Goal: Task Accomplishment & Management: Manage account settings

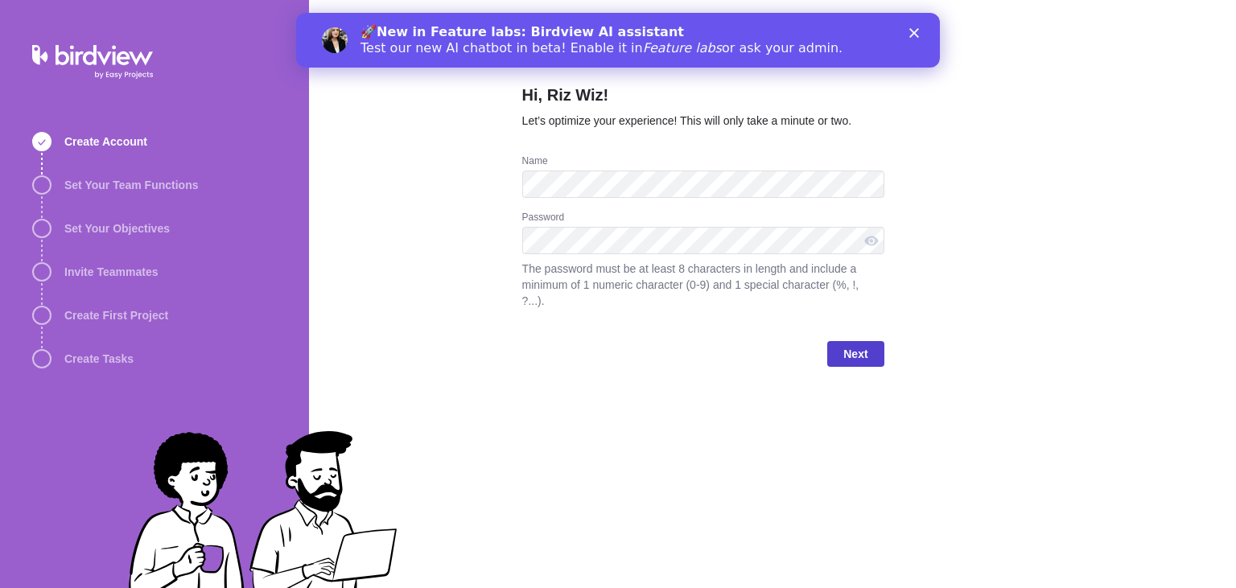
click at [843, 347] on span "Next" at bounding box center [855, 354] width 56 height 26
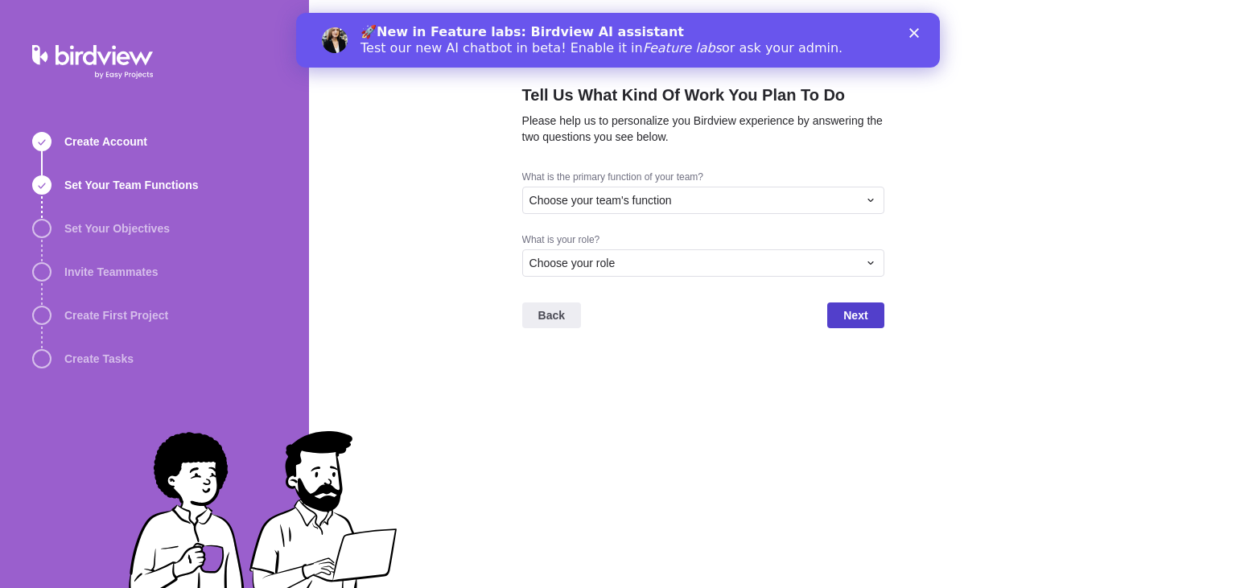
click at [855, 311] on span "Next" at bounding box center [855, 315] width 24 height 19
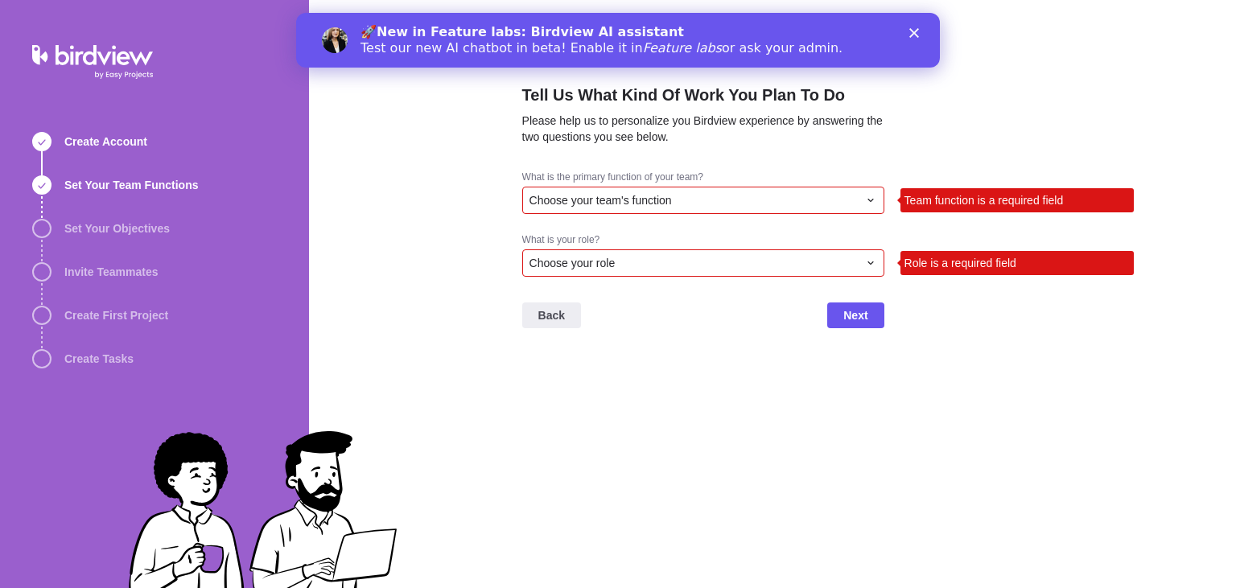
click at [832, 260] on div "Choose your role" at bounding box center [694, 263] width 328 height 16
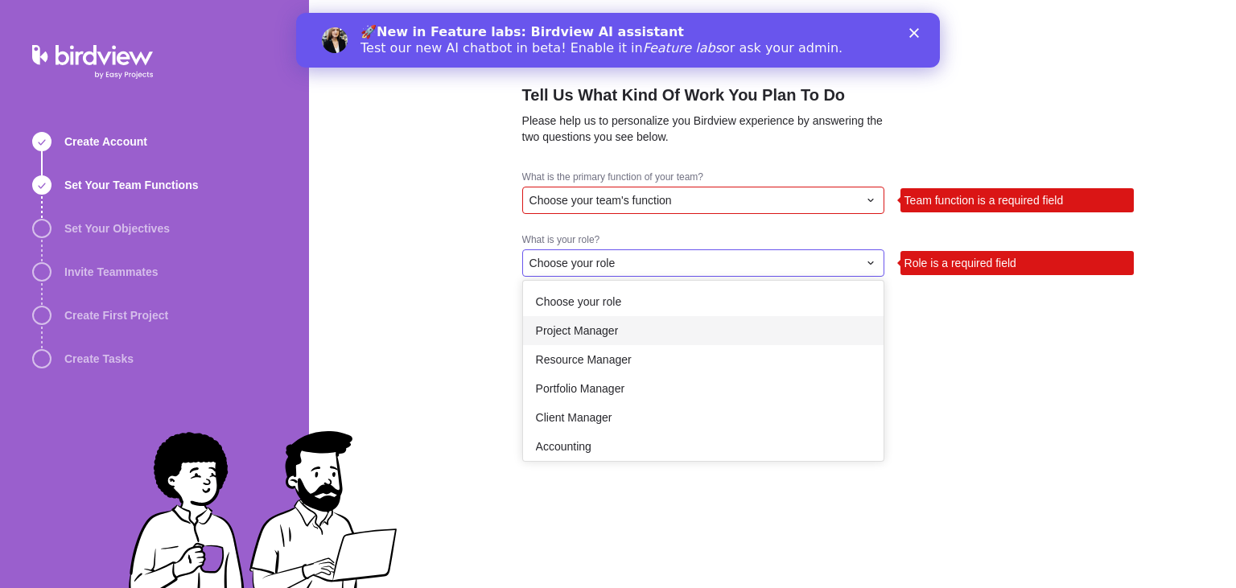
click at [794, 318] on div "Project Manager" at bounding box center [703, 330] width 361 height 29
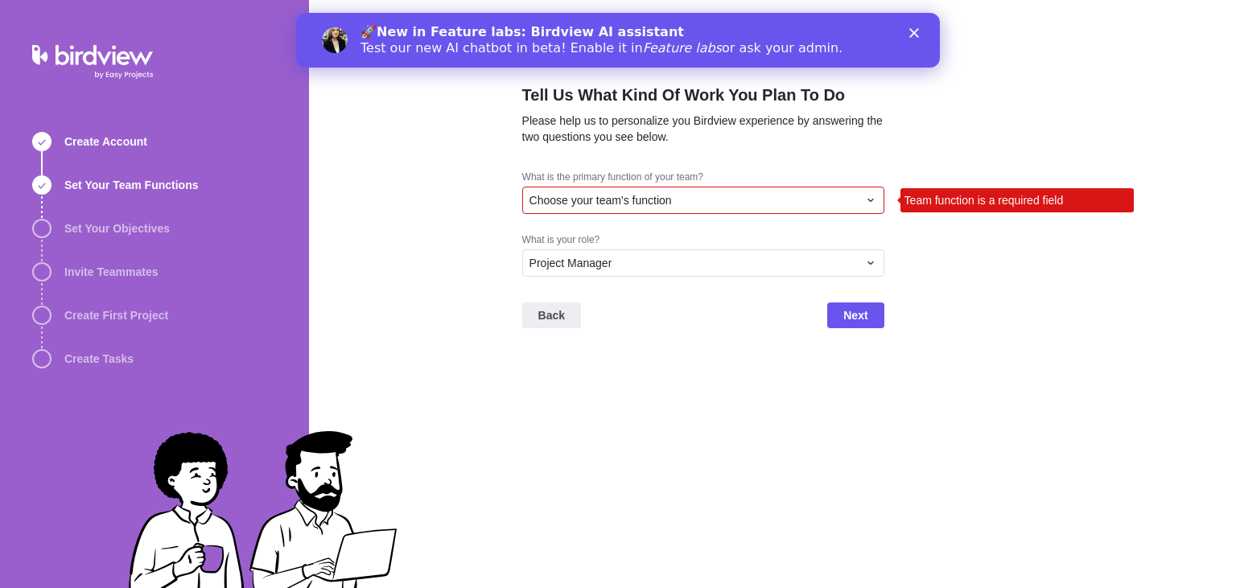
click at [790, 211] on div "Choose your team's function" at bounding box center [703, 200] width 362 height 27
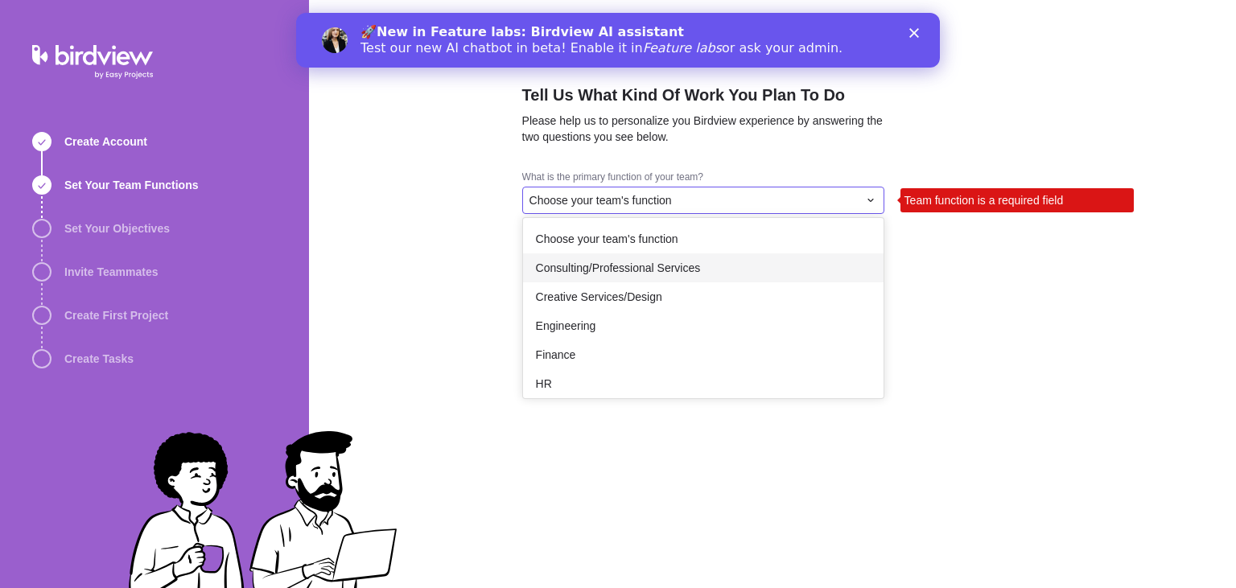
click at [764, 266] on div "Consulting/Professional Services" at bounding box center [703, 268] width 361 height 29
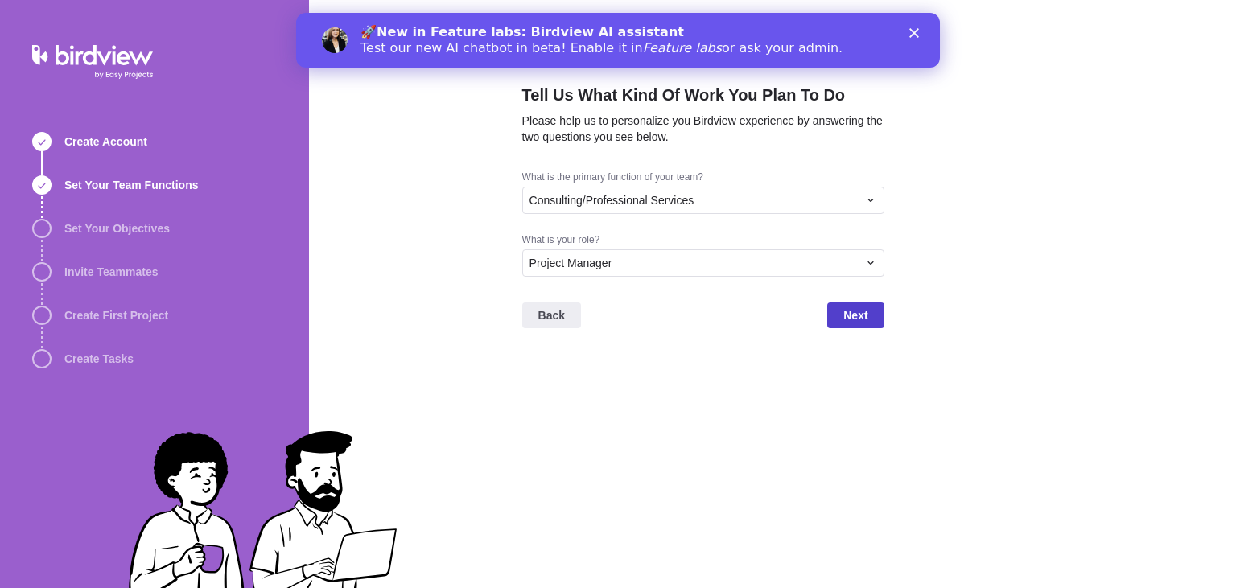
click at [831, 311] on span "Next" at bounding box center [855, 316] width 56 height 26
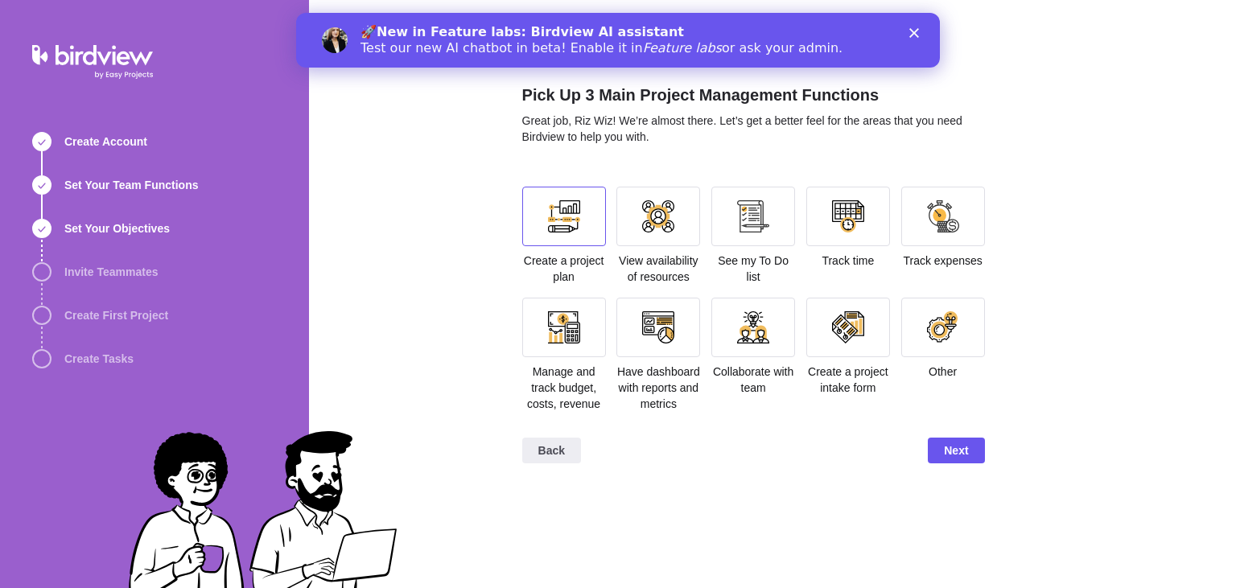
click at [575, 233] on div at bounding box center [564, 217] width 84 height 60
click at [965, 452] on span "Next" at bounding box center [956, 450] width 24 height 19
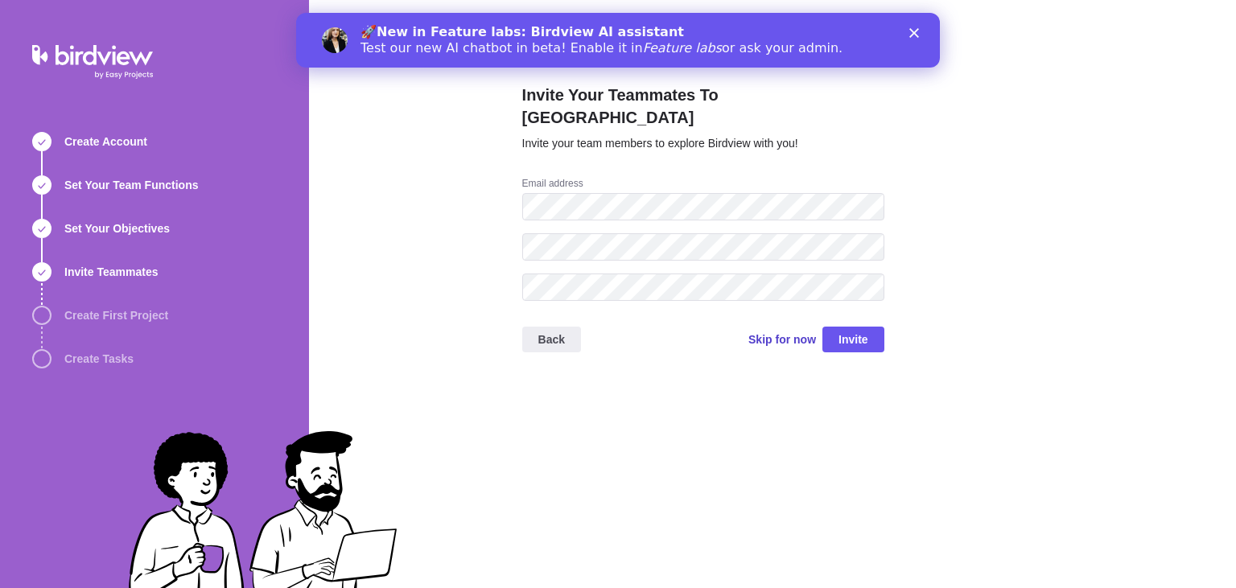
click at [798, 332] on span "Skip for now" at bounding box center [783, 340] width 68 height 16
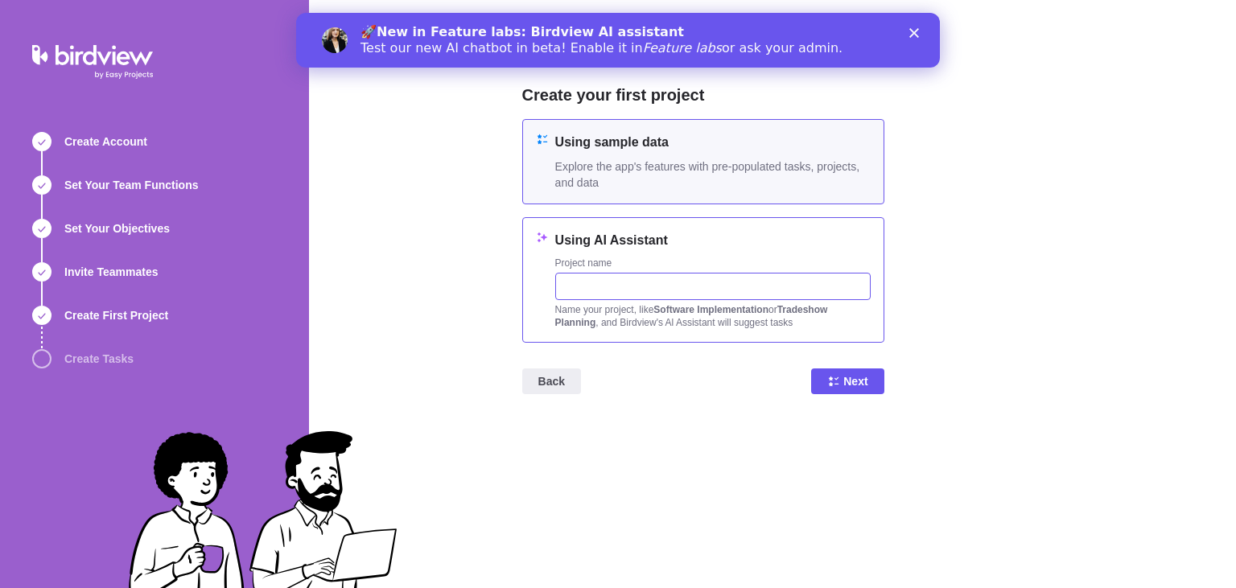
click at [748, 286] on input "text" at bounding box center [712, 286] width 315 height 27
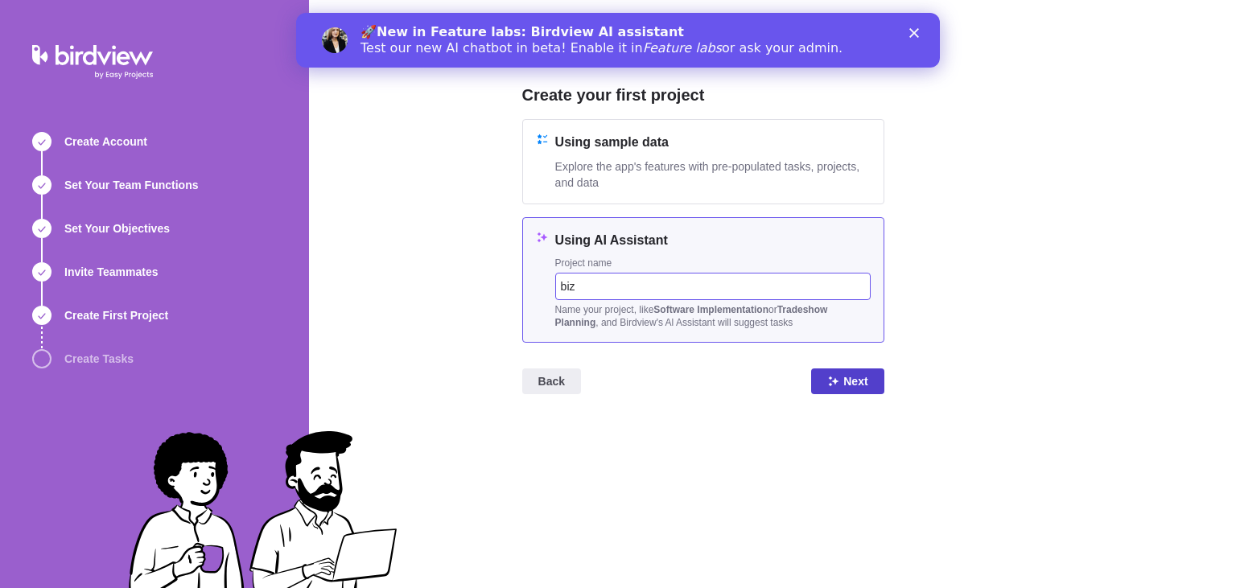
type input "biz"
click at [842, 377] on span "Next" at bounding box center [847, 382] width 72 height 26
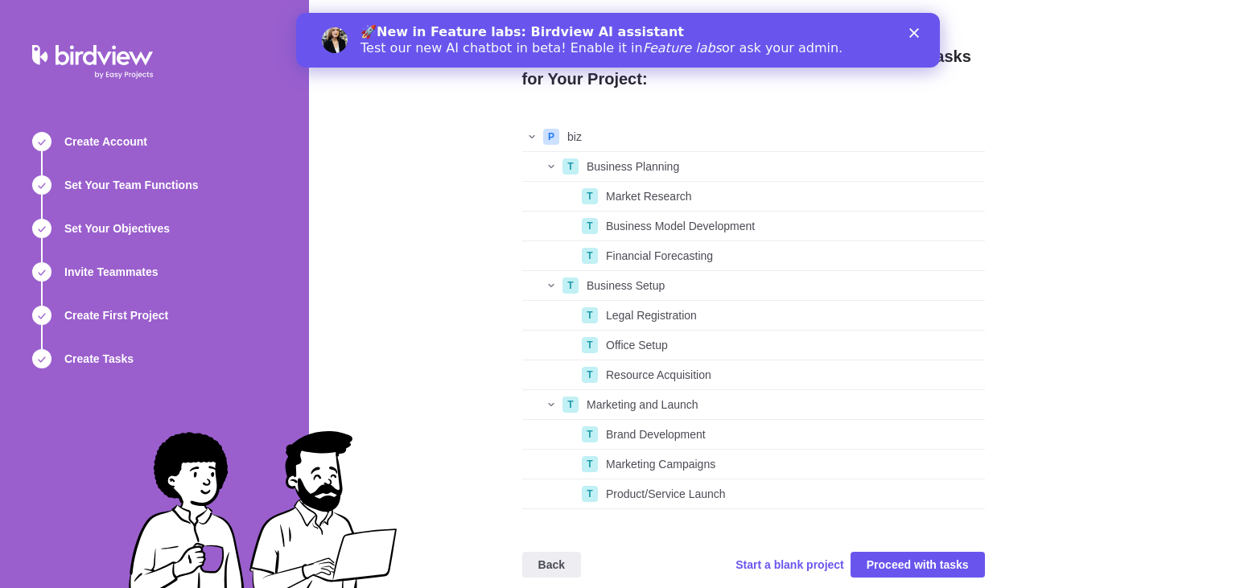
scroll to position [15, 0]
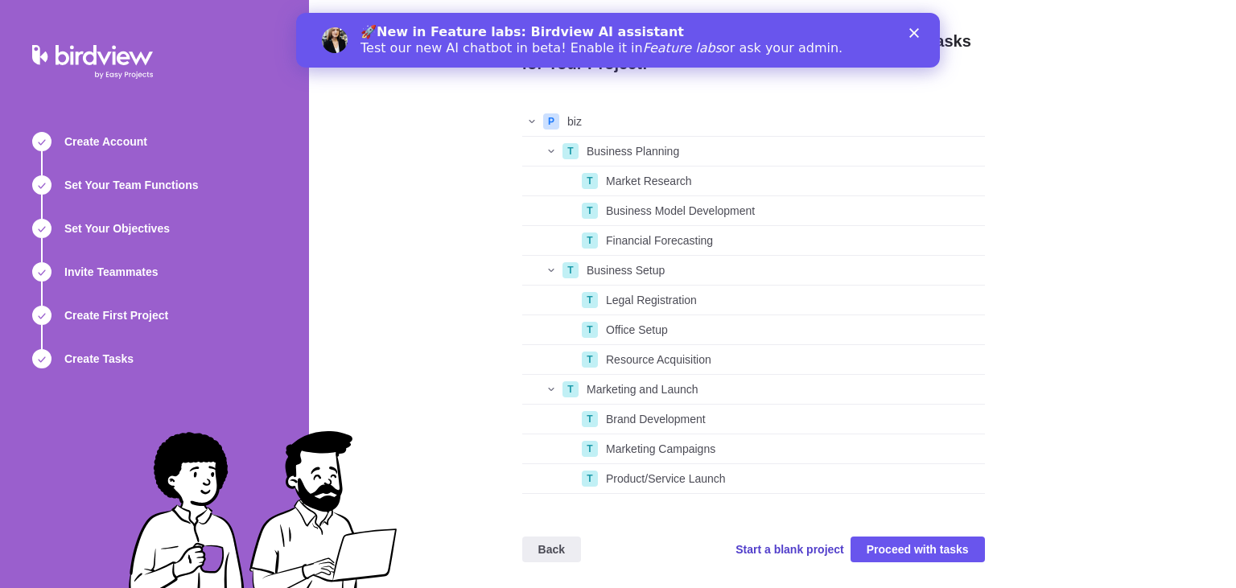
click at [823, 551] on span "Start a blank project" at bounding box center [790, 550] width 109 height 16
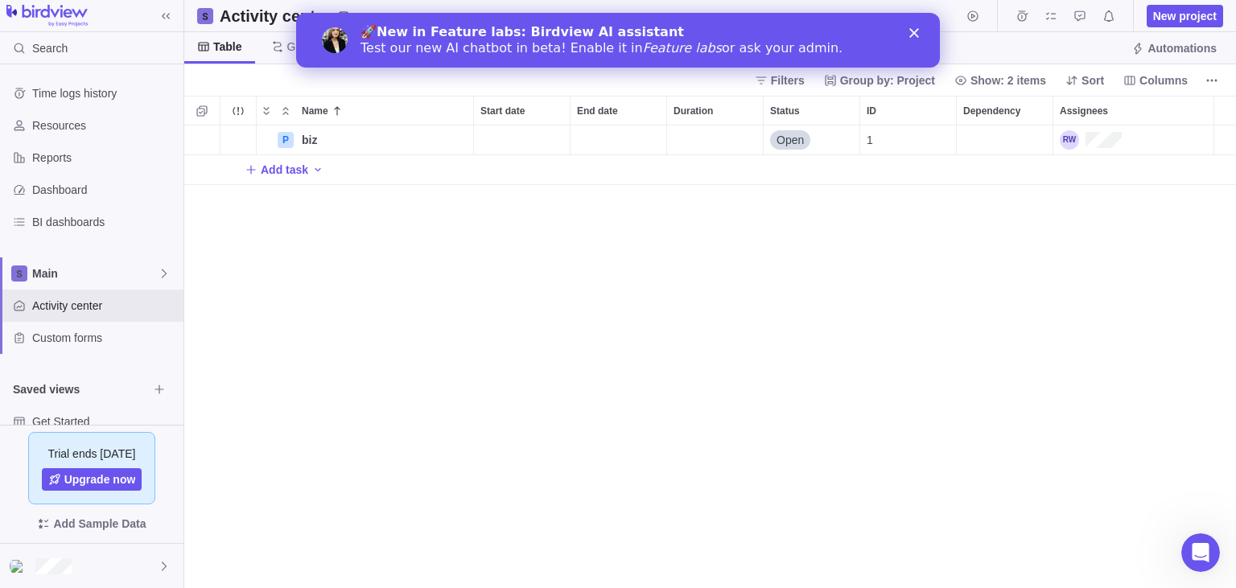
scroll to position [464, 1052]
click at [123, 575] on div at bounding box center [92, 566] width 184 height 44
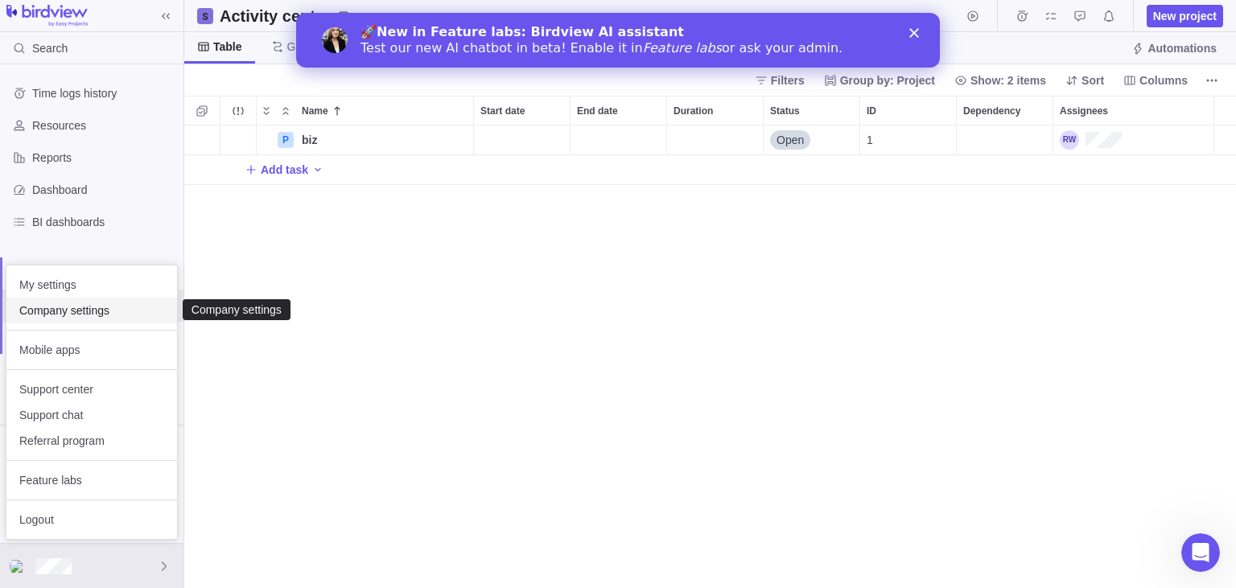
click at [86, 317] on span "Company settings" at bounding box center [91, 311] width 145 height 16
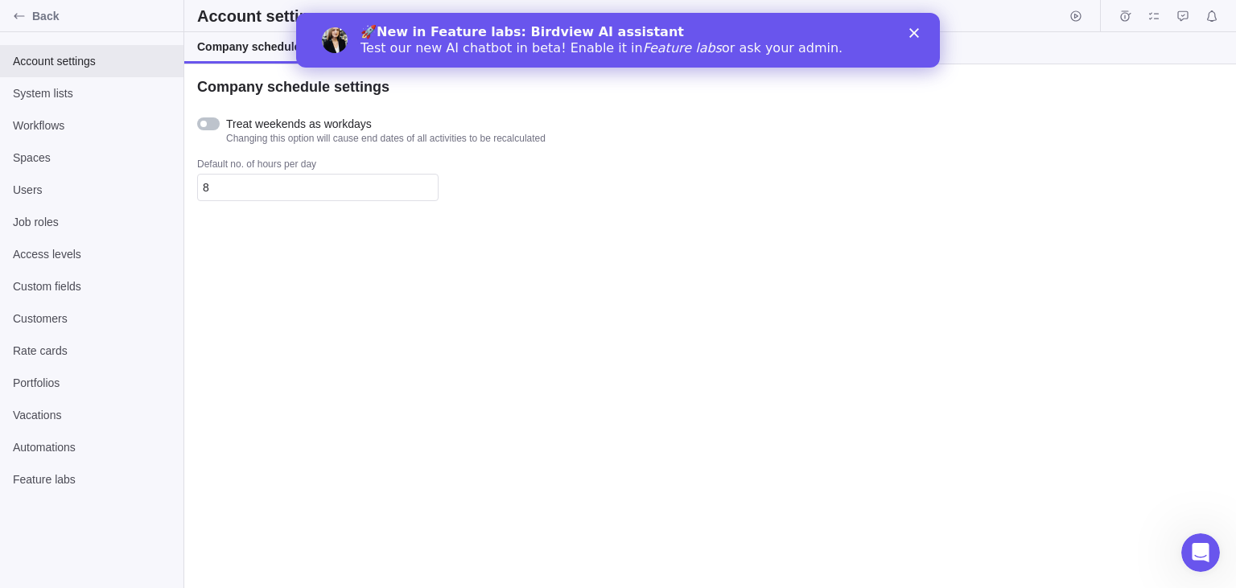
click at [916, 38] on icon "Close" at bounding box center [914, 33] width 10 height 10
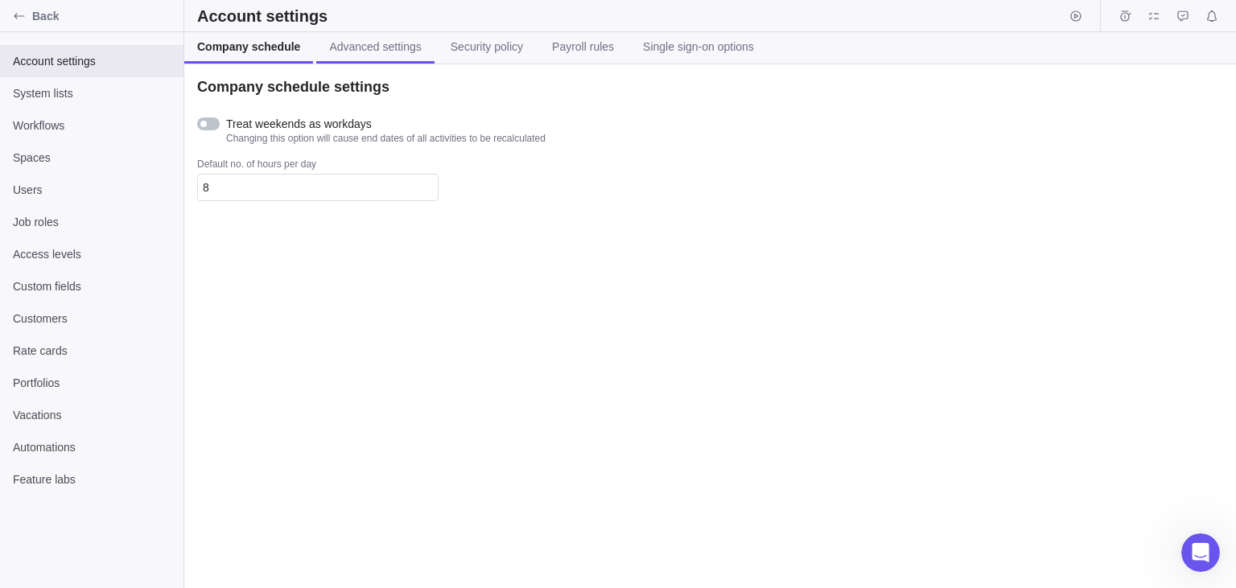
click at [368, 50] on span "Advanced settings" at bounding box center [375, 47] width 92 height 16
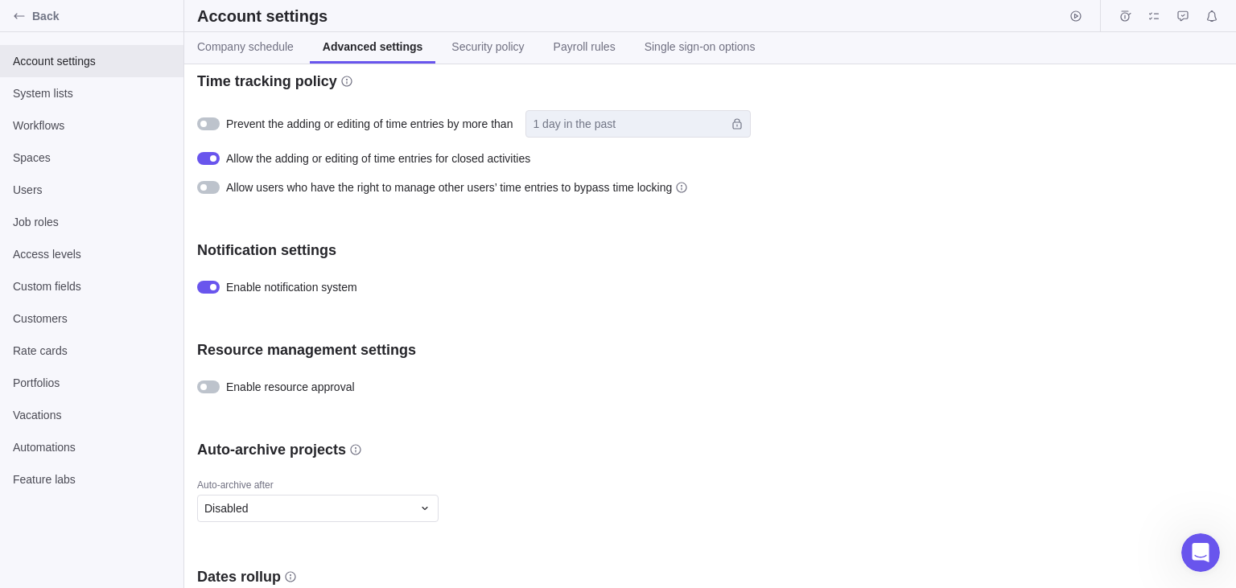
scroll to position [707, 0]
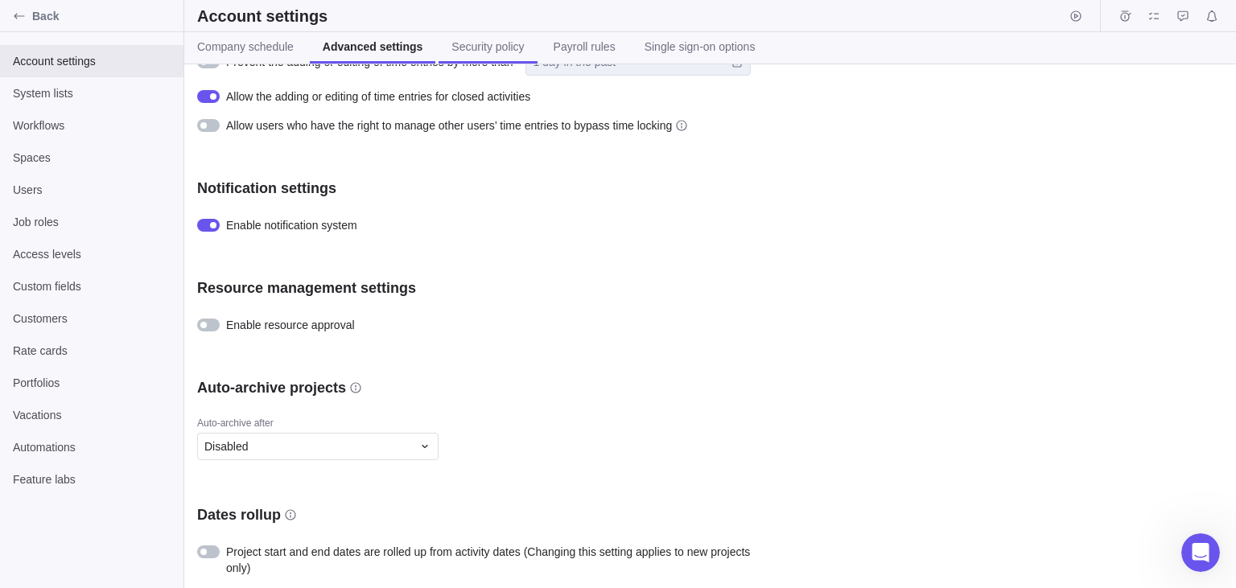
click at [485, 58] on link "Security policy" at bounding box center [488, 47] width 98 height 31
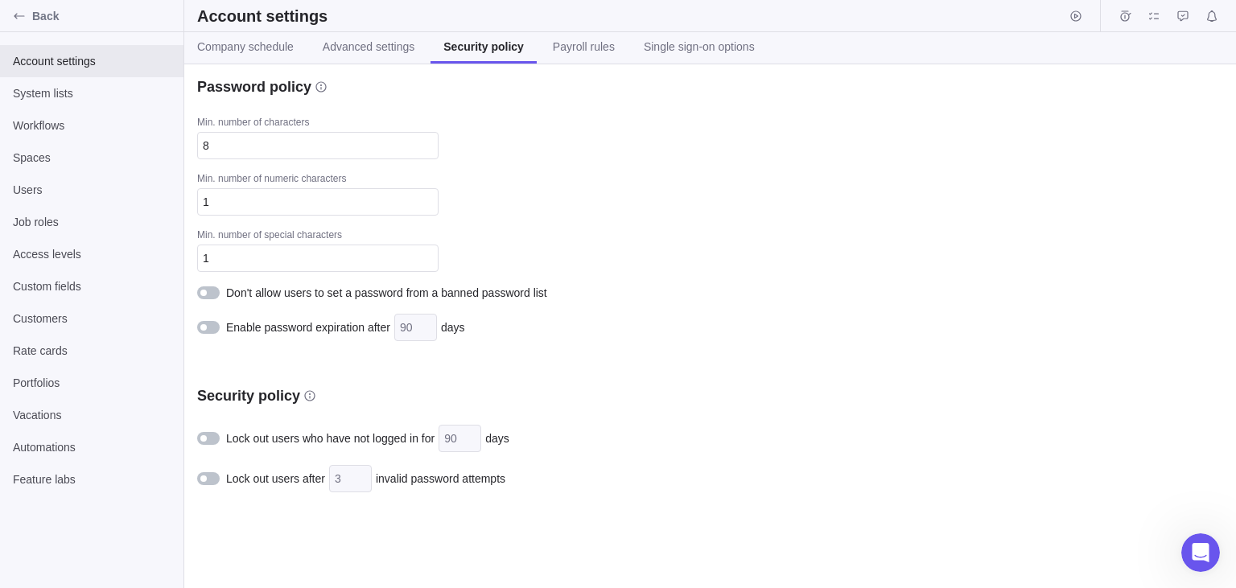
click at [213, 433] on div at bounding box center [208, 438] width 23 height 13
click at [212, 434] on div at bounding box center [208, 438] width 23 height 13
click at [307, 155] on input "8" at bounding box center [317, 145] width 241 height 27
type input "1"
click at [573, 285] on div "Don't allow users to set a password from a banned password list" at bounding box center [478, 293] width 563 height 16
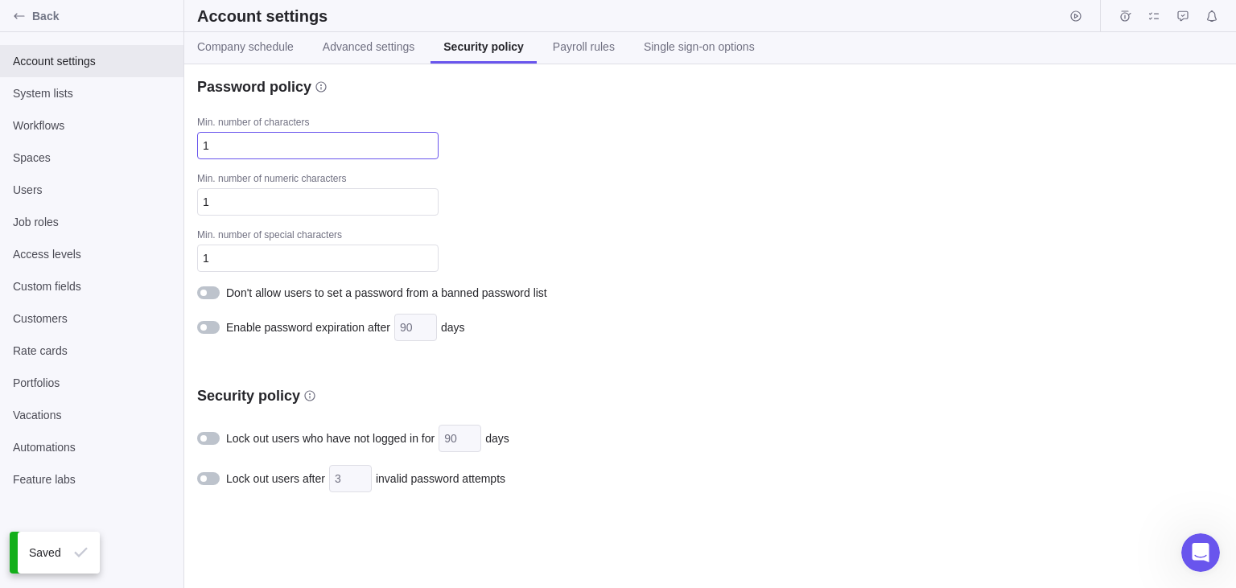
click at [324, 146] on input "1" at bounding box center [317, 145] width 241 height 27
type input "1"
click at [581, 52] on span "Payroll rules" at bounding box center [584, 47] width 62 height 16
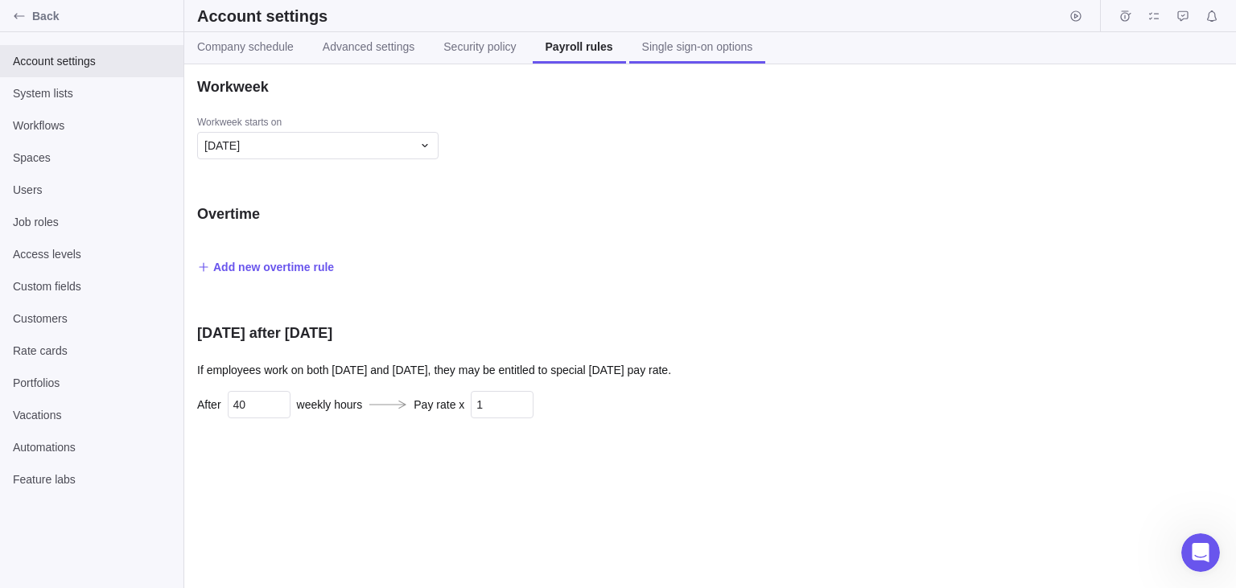
click at [687, 49] on span "Single sign-on options" at bounding box center [697, 47] width 111 height 16
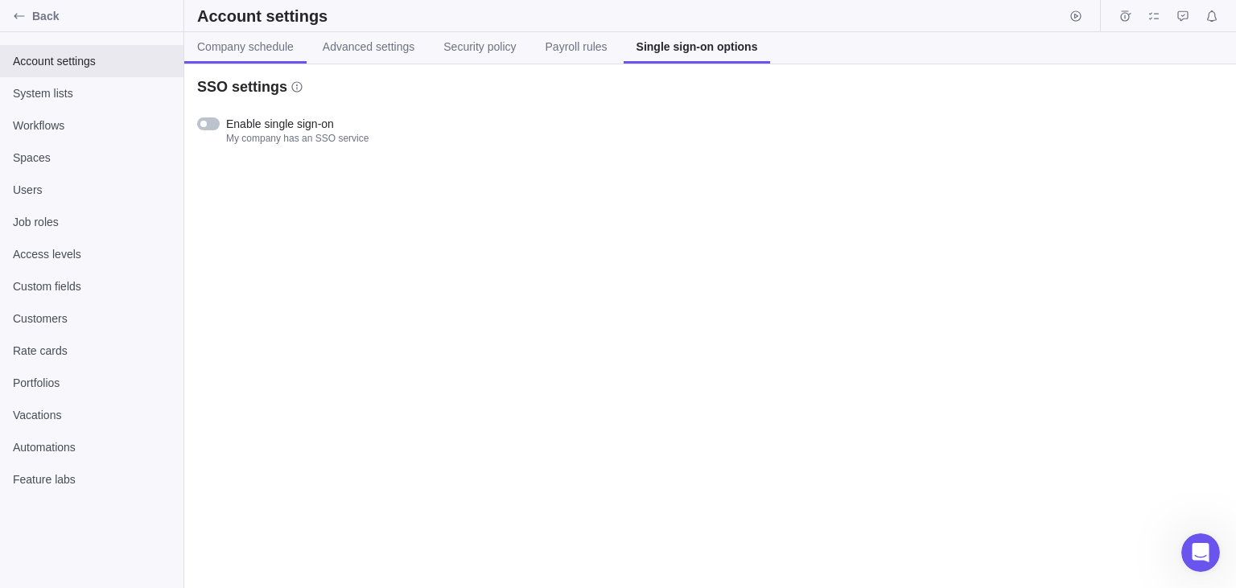
click at [245, 52] on span "Company schedule" at bounding box center [245, 47] width 97 height 16
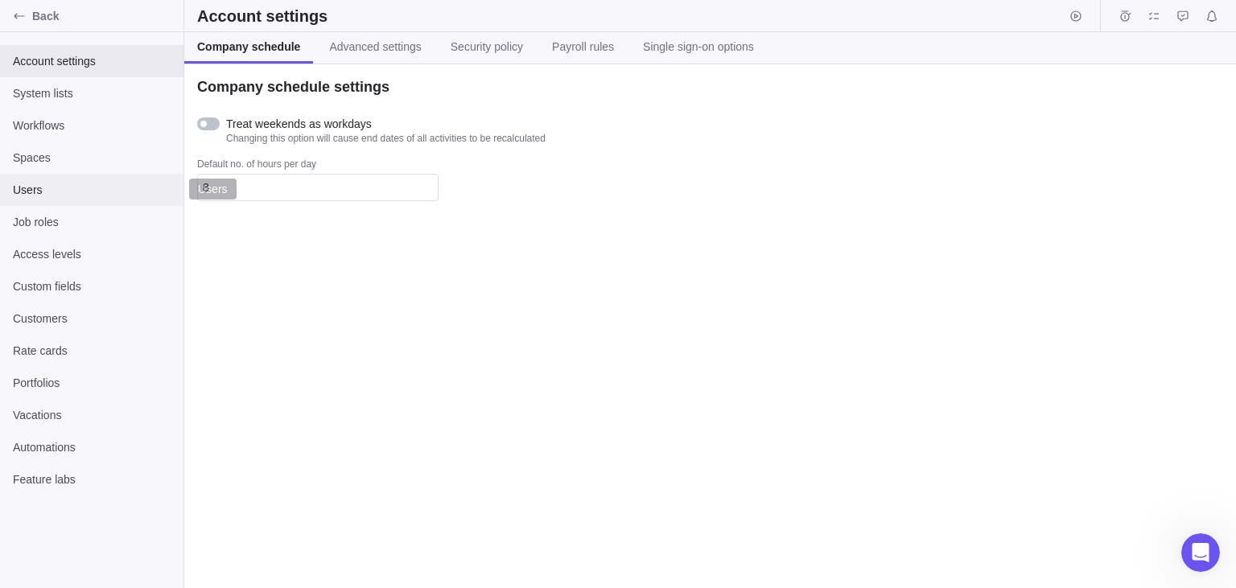
click at [43, 188] on span "Users" at bounding box center [92, 190] width 158 height 16
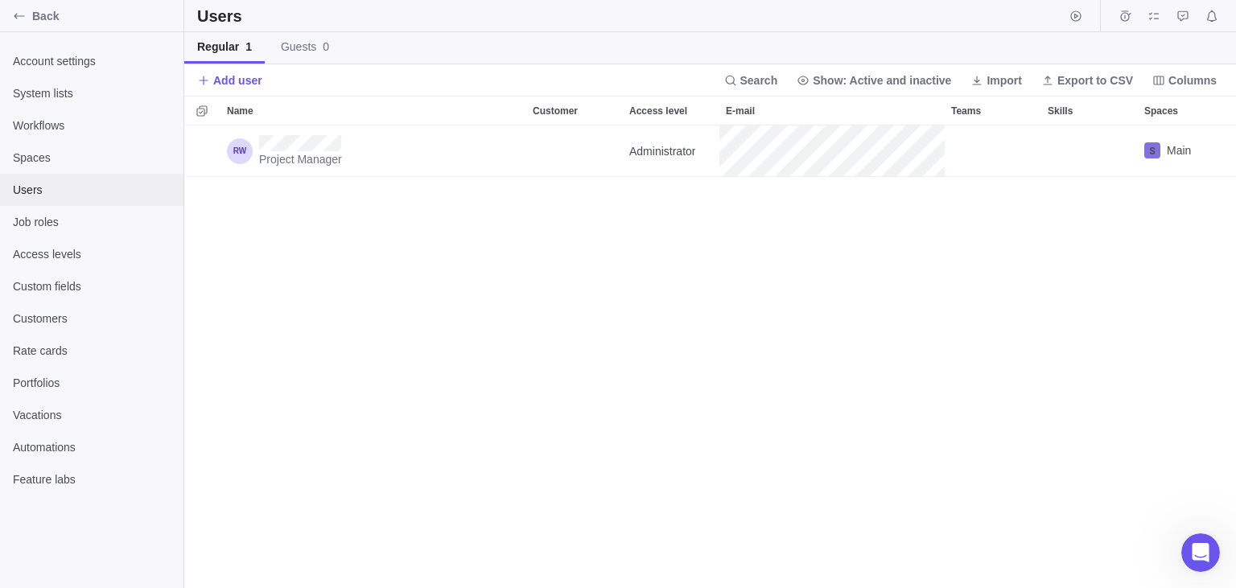
scroll to position [464, 1052]
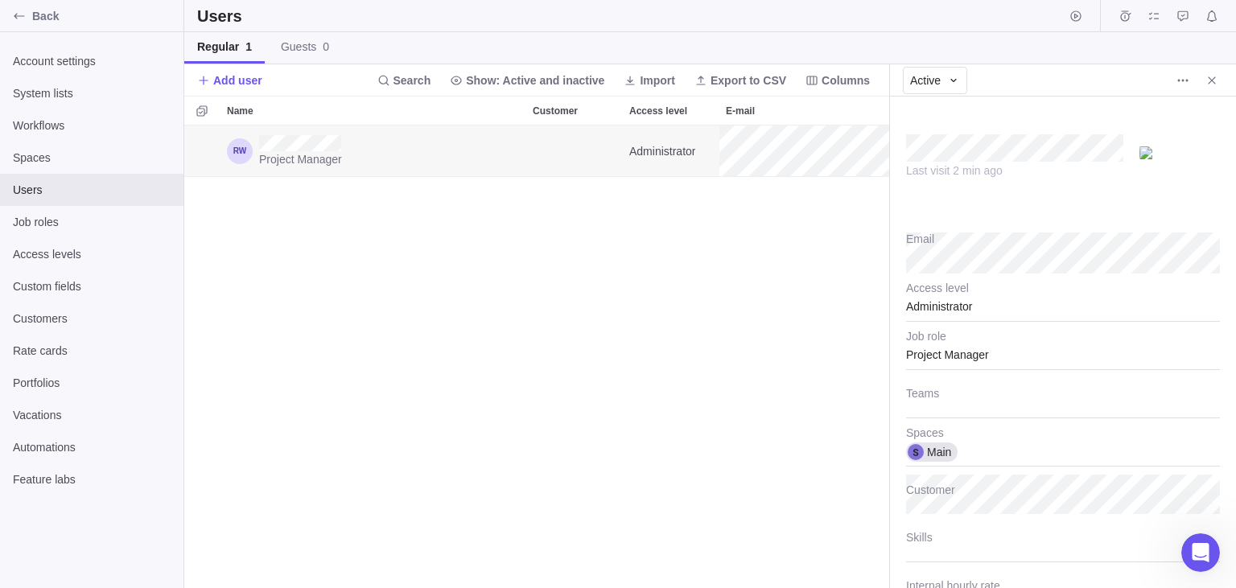
click at [1182, 159] on img at bounding box center [1180, 152] width 80 height 13
click at [893, 151] on div "Last visit 2 min ago Email Administrator Access level Project Manager Job role …" at bounding box center [1063, 343] width 346 height 492
click at [958, 79] on icon at bounding box center [953, 80] width 13 height 13
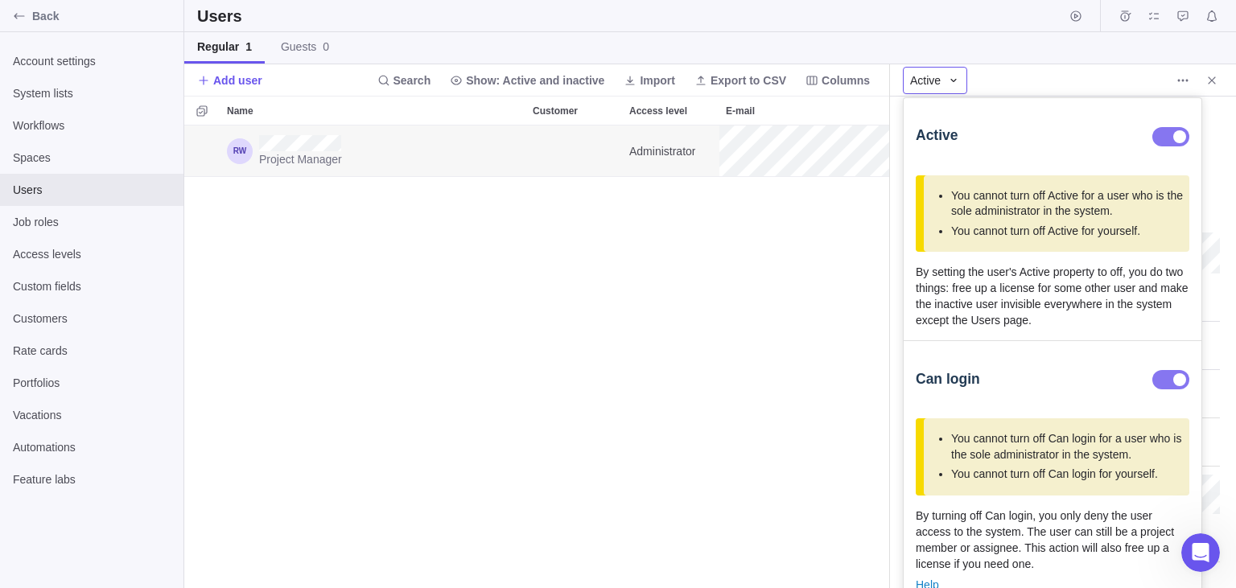
click at [958, 79] on icon at bounding box center [953, 80] width 13 height 13
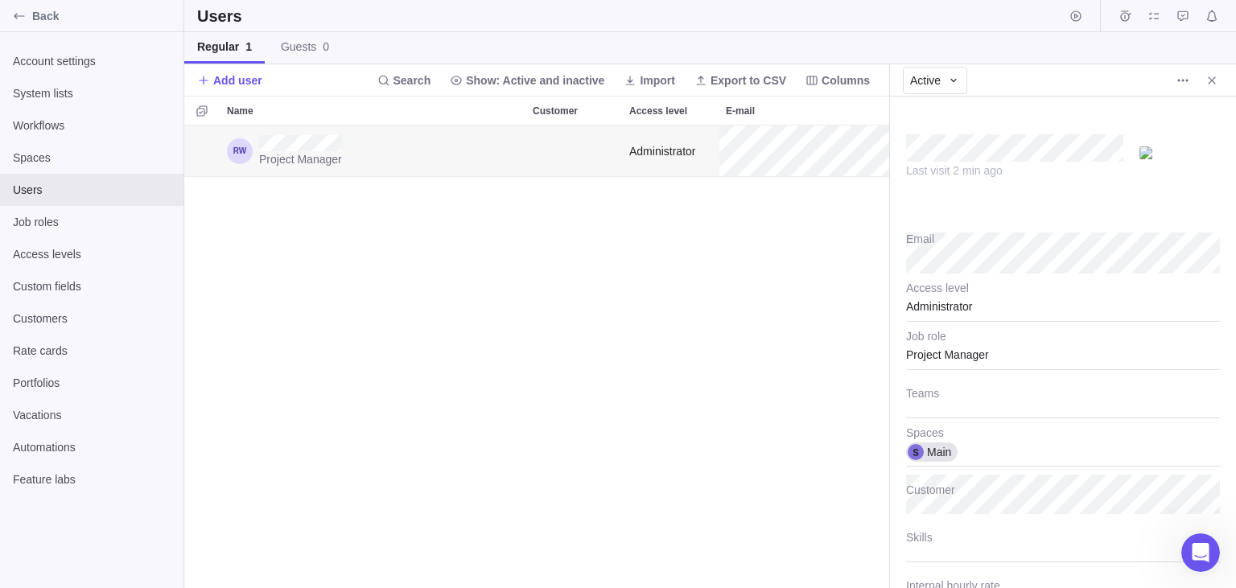
type textarea "x"
click at [27, 16] on div "Back" at bounding box center [19, 16] width 26 height 26
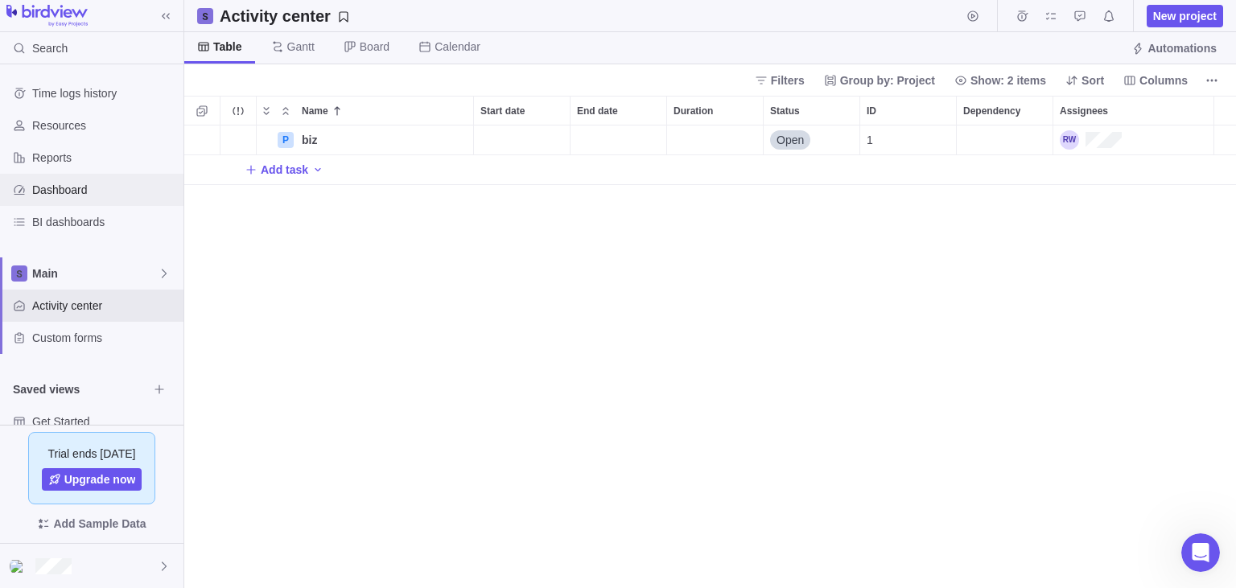
scroll to position [464, 1052]
click at [75, 187] on span "Dashboard" at bounding box center [104, 190] width 145 height 16
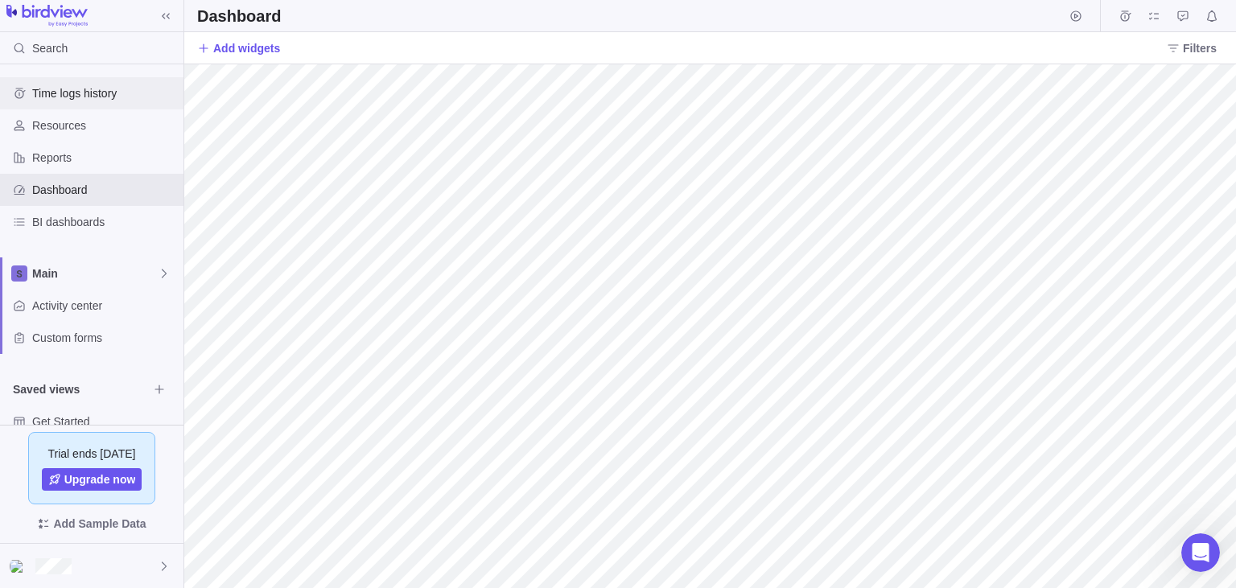
click at [95, 81] on div "Time logs history" at bounding box center [92, 93] width 184 height 32
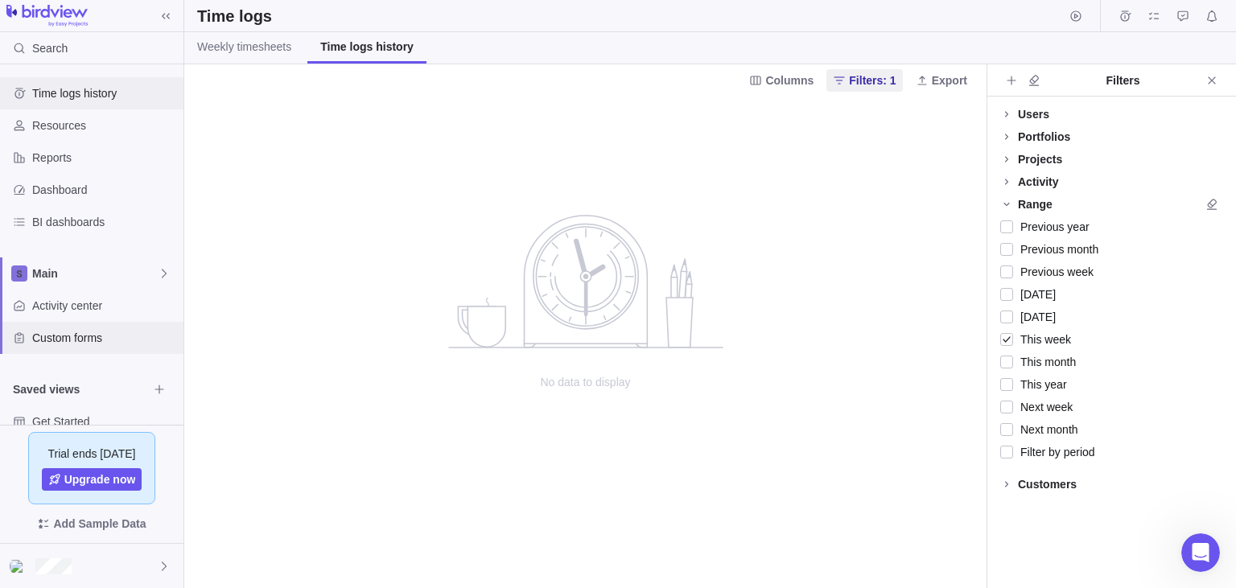
scroll to position [57, 0]
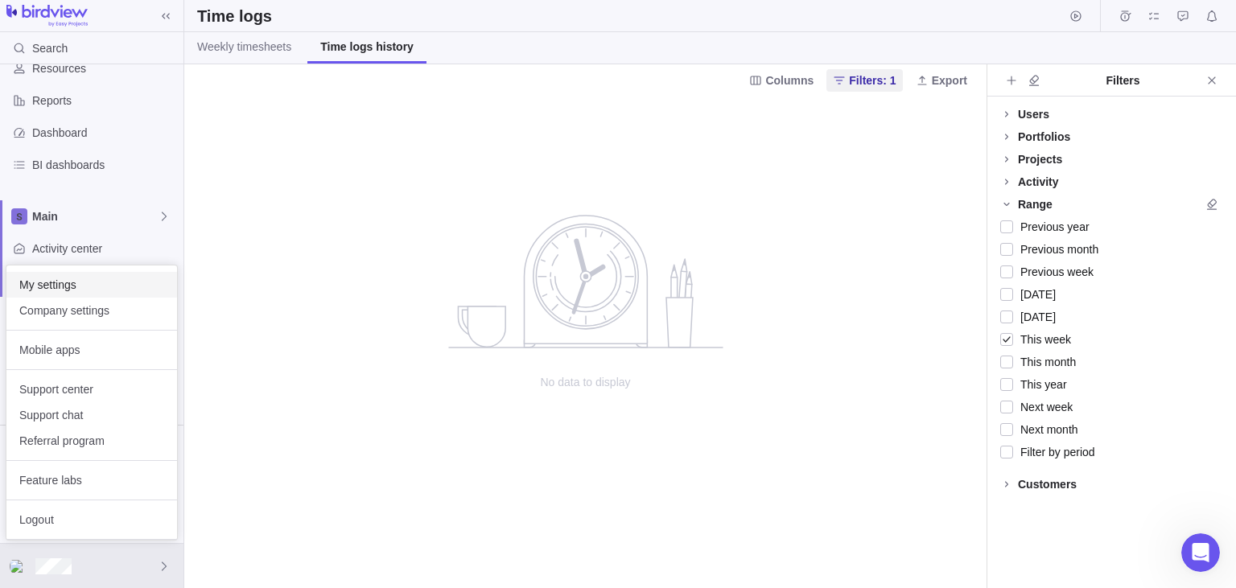
click at [79, 291] on span "My settings" at bounding box center [91, 285] width 145 height 16
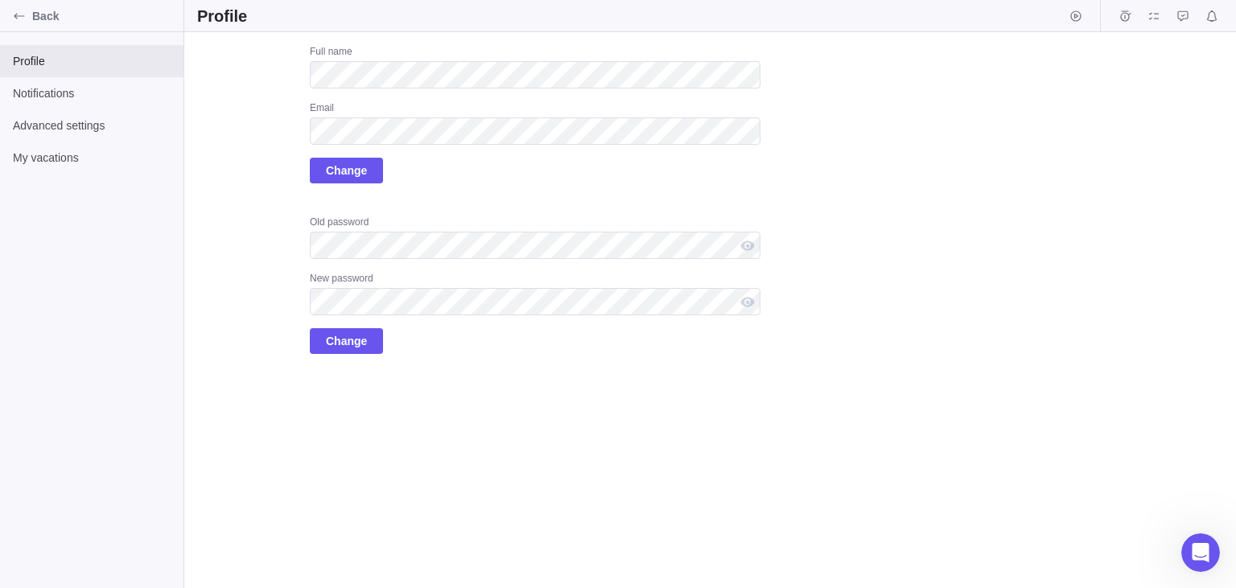
click at [202, 233] on div "Upload Full name Email Change Old password New password Change" at bounding box center [478, 199] width 563 height 309
click at [253, 175] on div "Upload Full name Email Change Old password New password Change" at bounding box center [478, 199] width 563 height 309
click at [104, 126] on span "Advanced settings" at bounding box center [92, 126] width 158 height 16
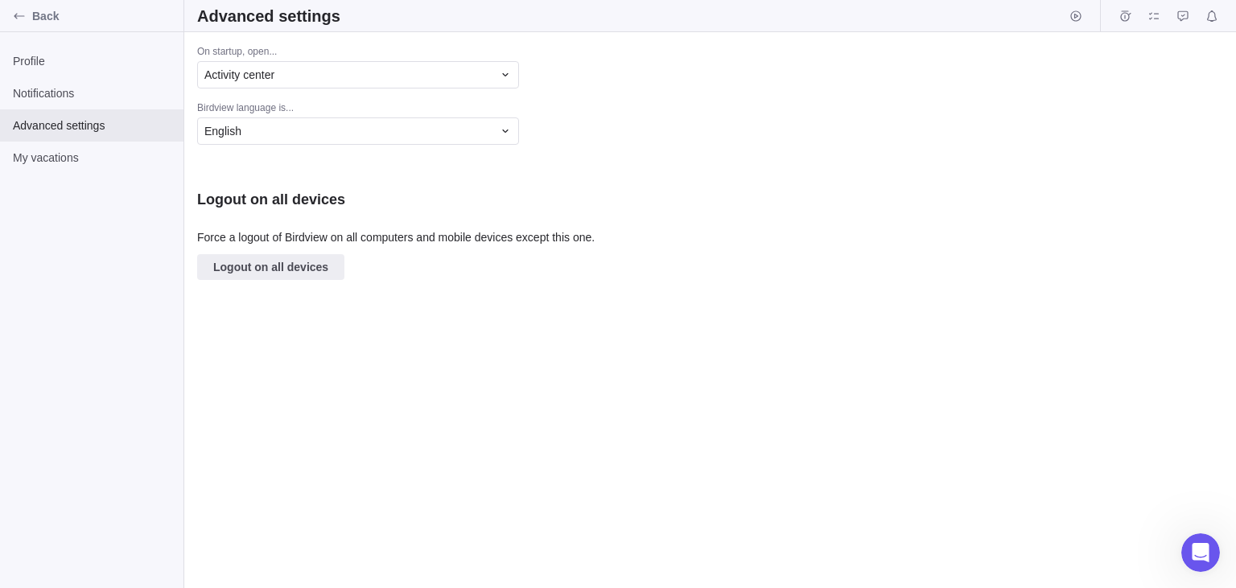
click at [678, 484] on div "On startup, open... Activity center Birdview language is... English Logout on a…" at bounding box center [710, 310] width 1052 height 556
